Goal: Information Seeking & Learning: Learn about a topic

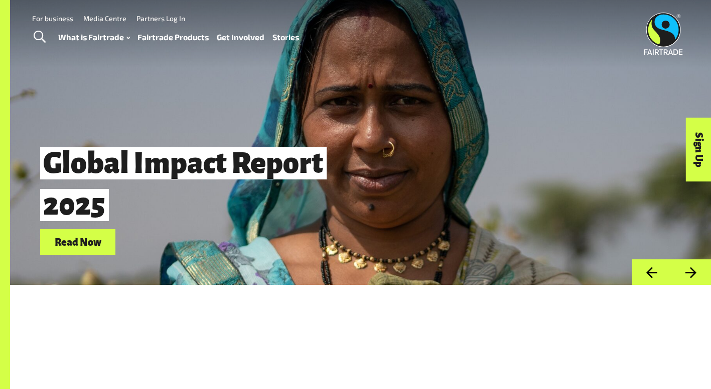
click at [176, 35] on link "Fairtrade Products" at bounding box center [173, 37] width 71 height 15
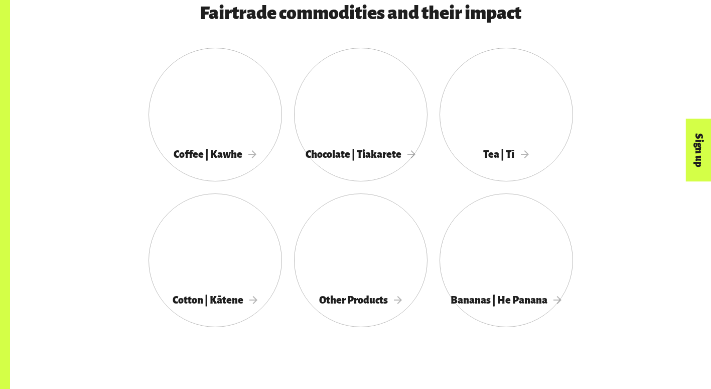
scroll to position [550, 0]
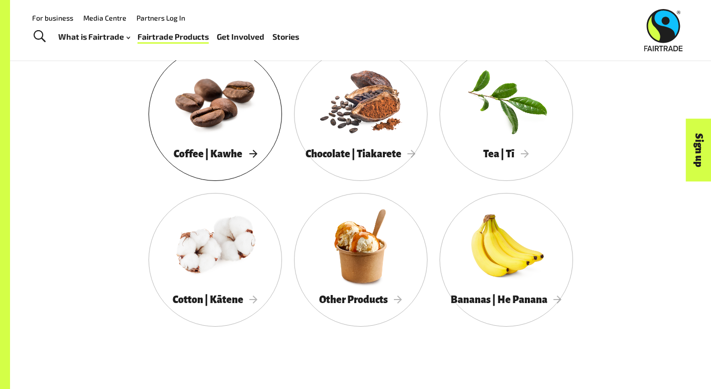
click at [158, 113] on div at bounding box center [216, 100] width 134 height 87
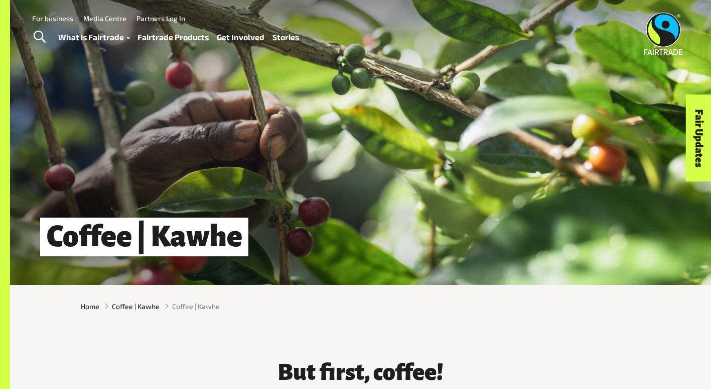
click at [177, 36] on link "Fairtrade Products" at bounding box center [173, 37] width 71 height 15
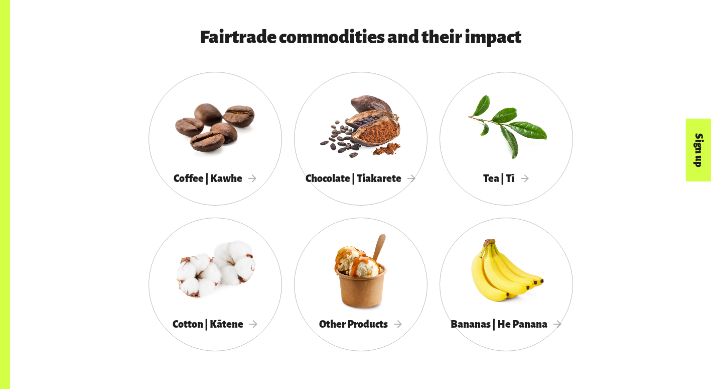
scroll to position [527, 0]
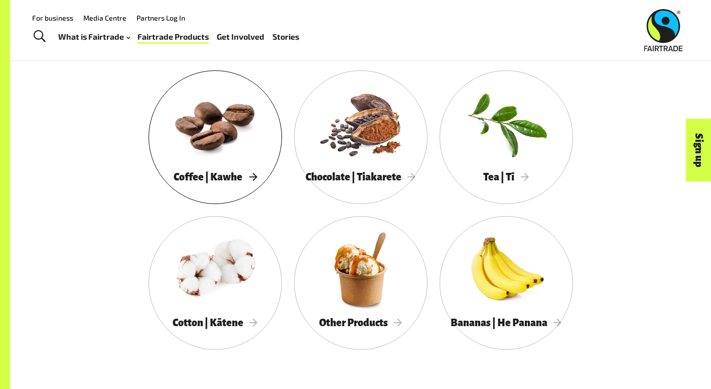
click at [185, 104] on div at bounding box center [216, 123] width 134 height 87
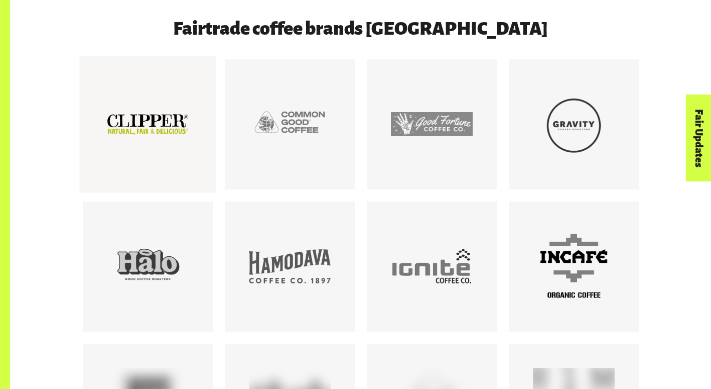
scroll to position [1934, 0]
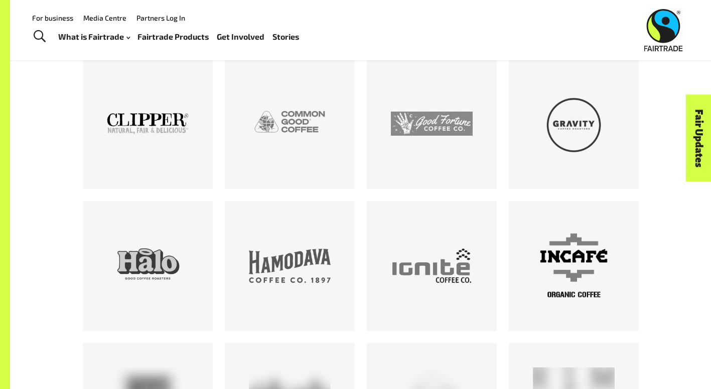
click at [164, 38] on link "Fairtrade Products" at bounding box center [173, 37] width 71 height 15
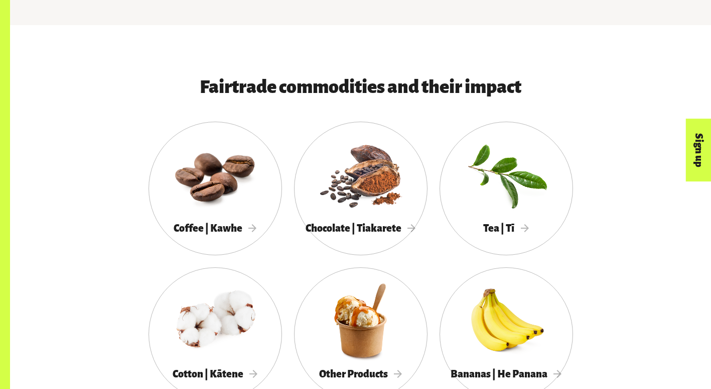
scroll to position [476, 0]
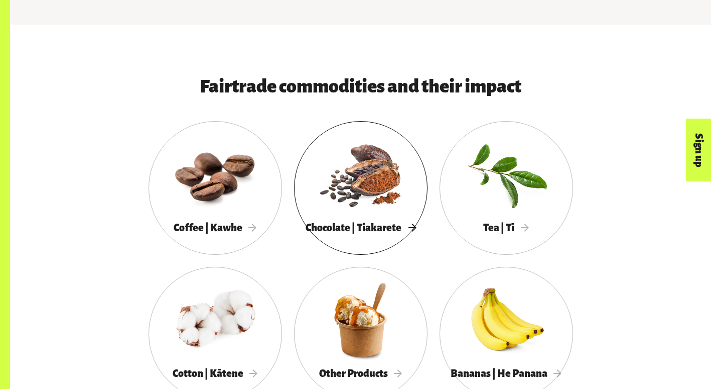
click at [294, 169] on div at bounding box center [361, 174] width 134 height 87
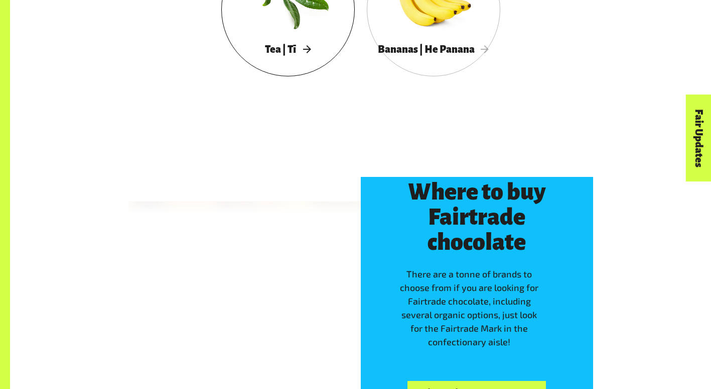
scroll to position [2357, 0]
